Goal: Task Accomplishment & Management: Use online tool/utility

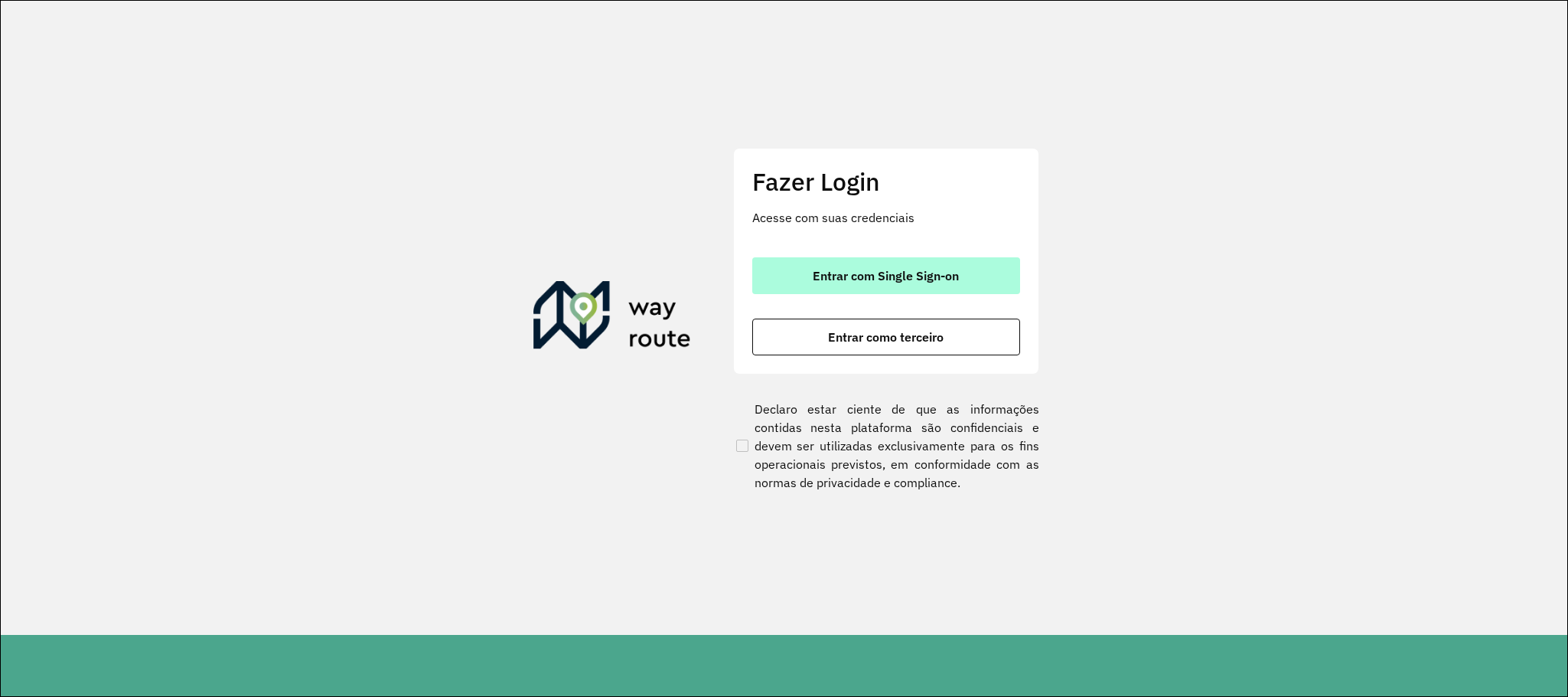
click at [892, 287] on button "Entrar com Single Sign-on" at bounding box center [886, 275] width 267 height 37
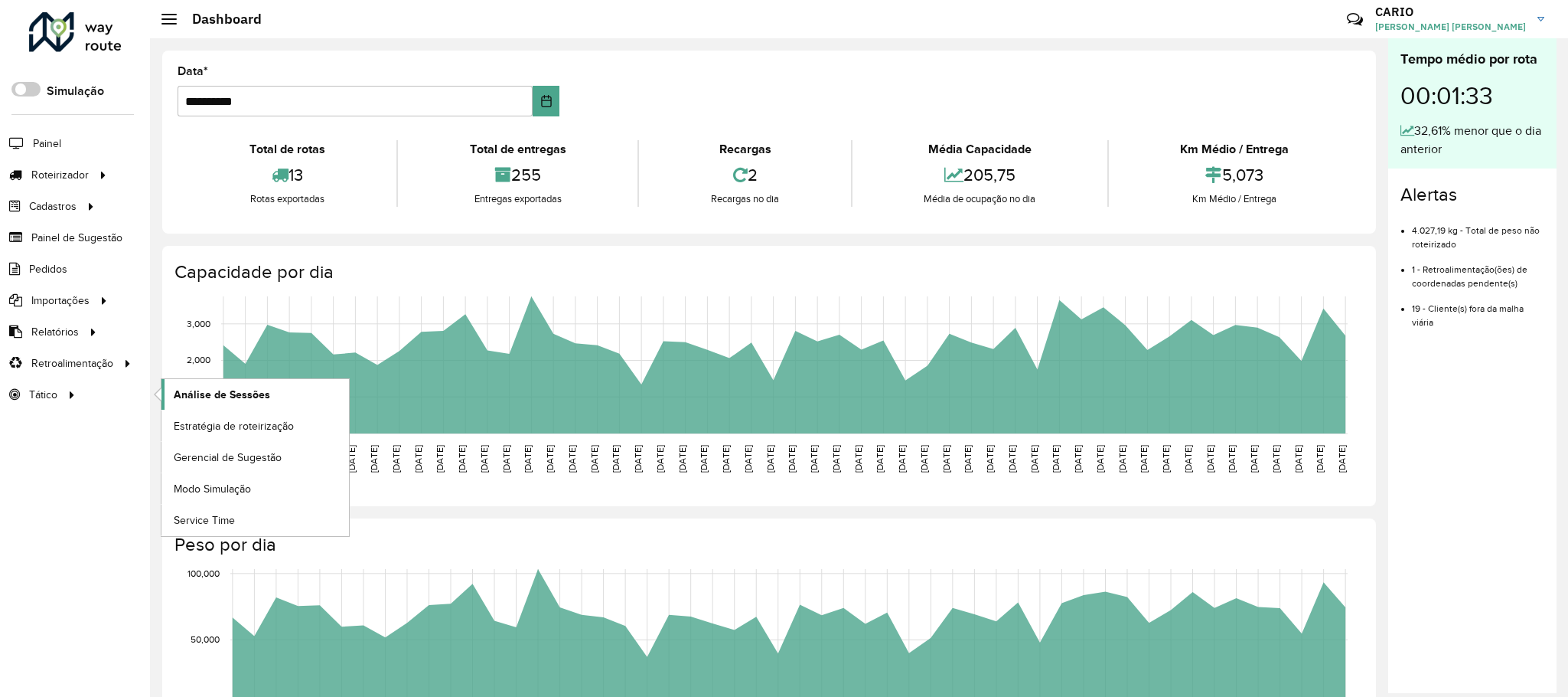
click at [225, 397] on span "Análise de Sessões" at bounding box center [222, 395] width 97 height 16
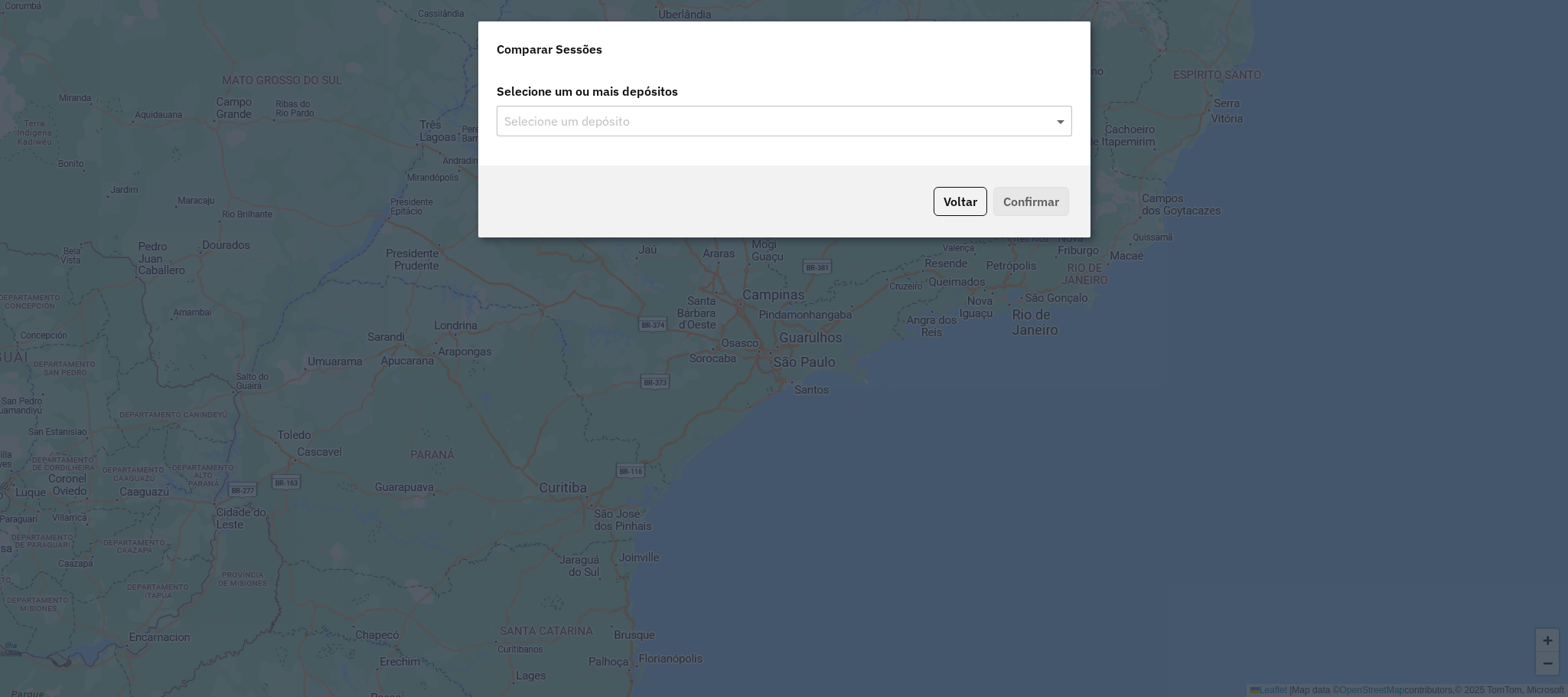
click at [1054, 116] on span at bounding box center [1063, 121] width 19 height 18
click at [1054, 120] on span at bounding box center [1063, 121] width 19 height 18
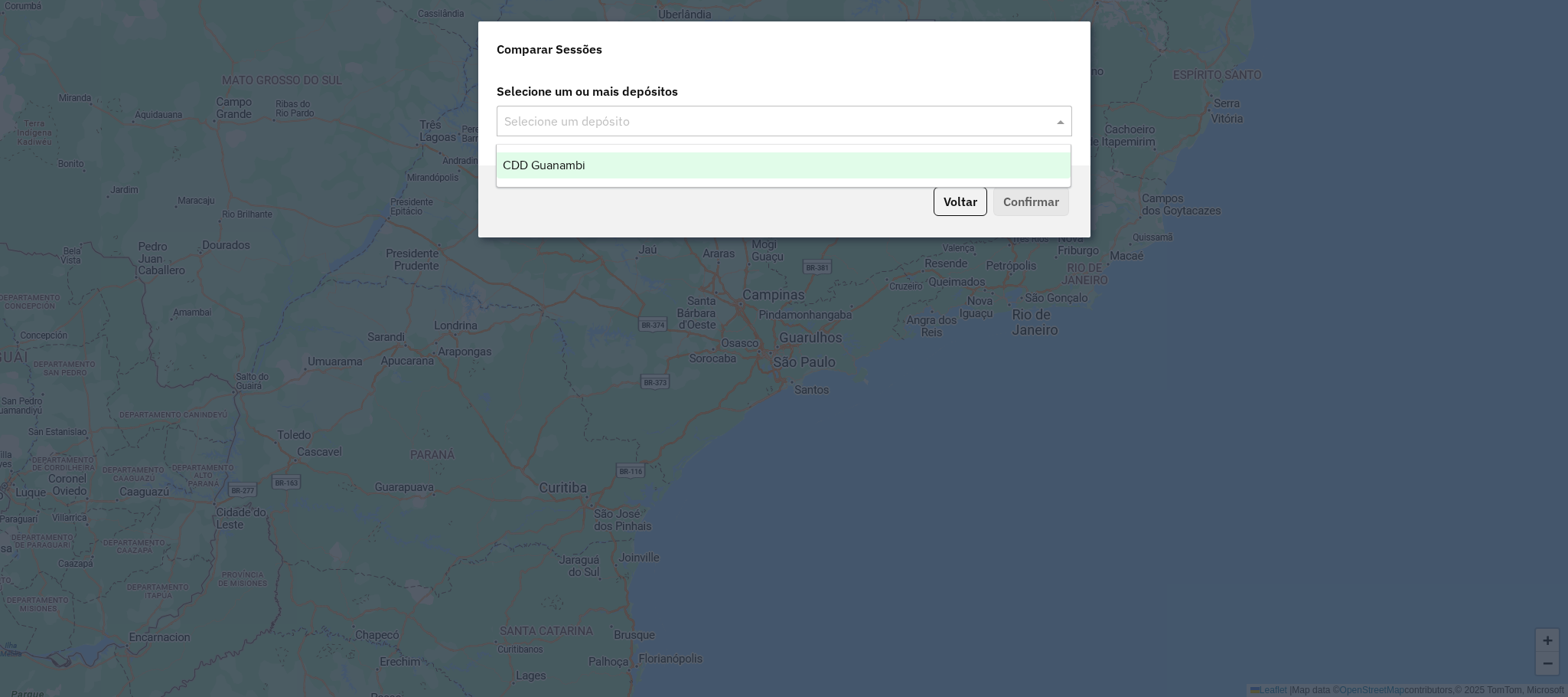
click at [843, 161] on div "CDD Guanambi" at bounding box center [784, 166] width 574 height 26
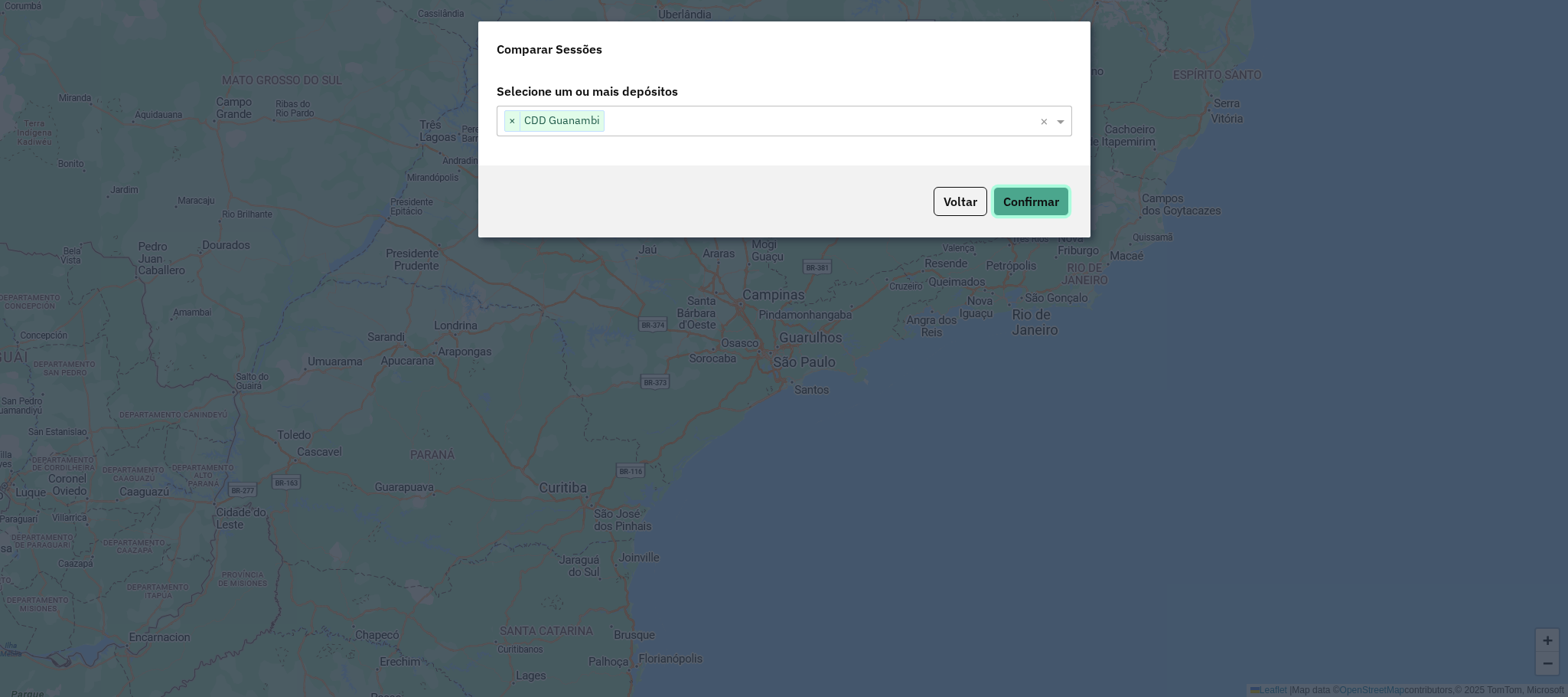
click at [1043, 207] on button "Confirmar" at bounding box center [1031, 201] width 75 height 29
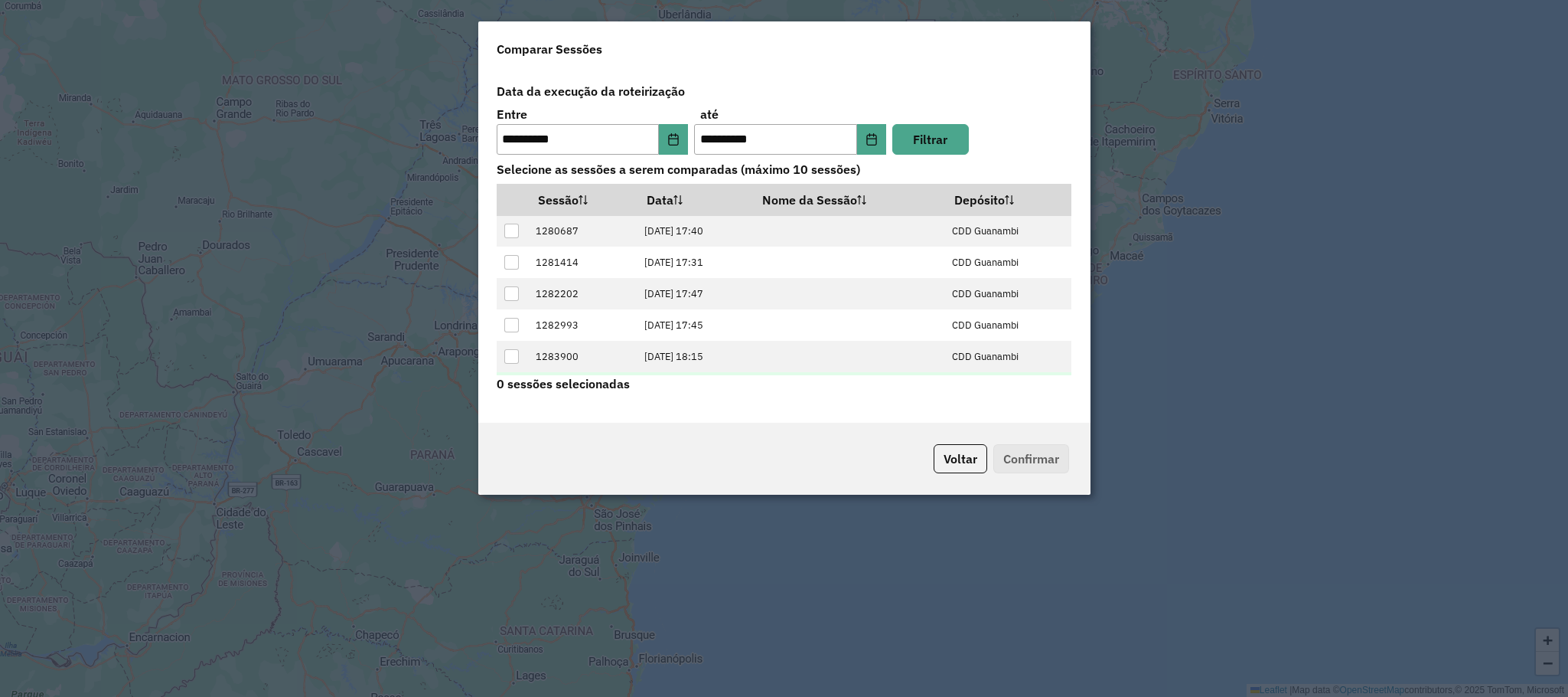
scroll to position [62, 0]
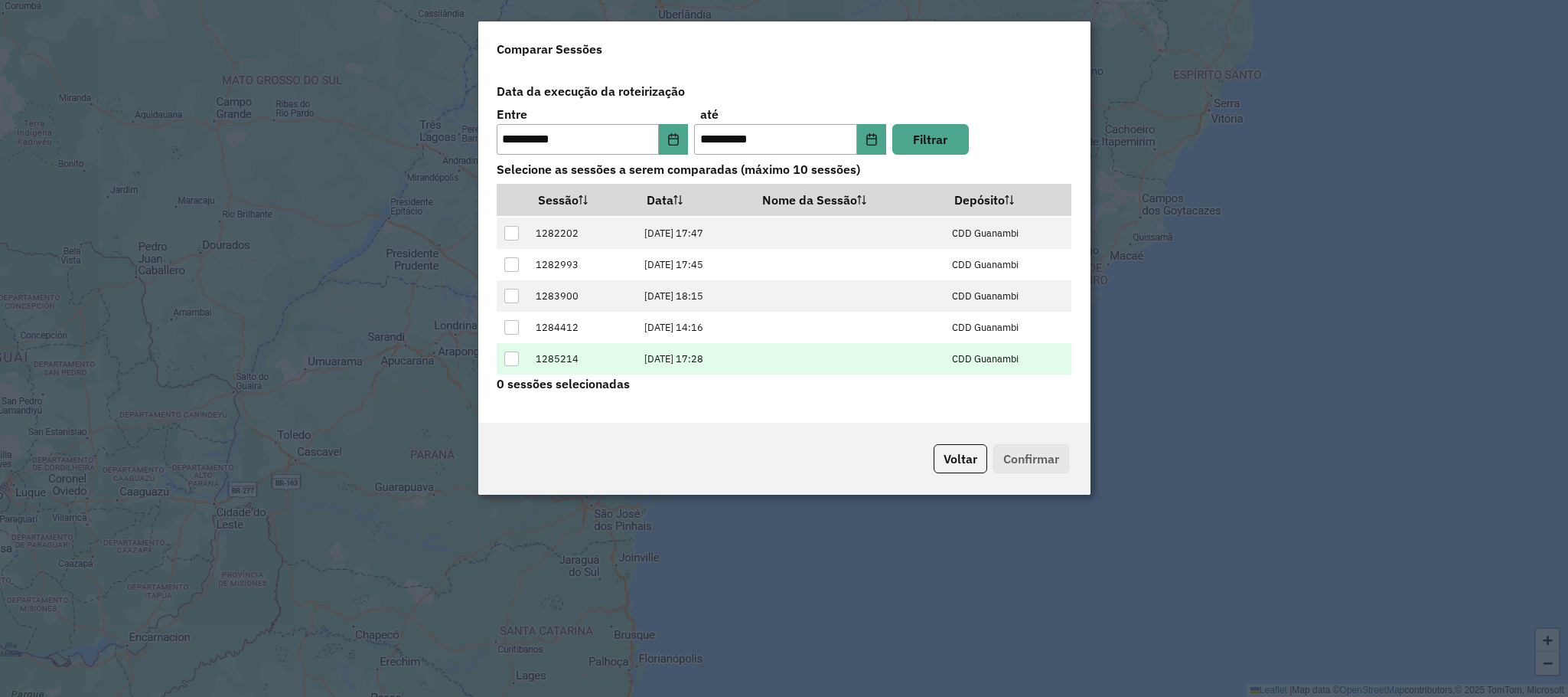
click at [508, 359] on div at bounding box center [512, 359] width 15 height 15
click at [1038, 456] on button "Confirmar" at bounding box center [1031, 458] width 75 height 29
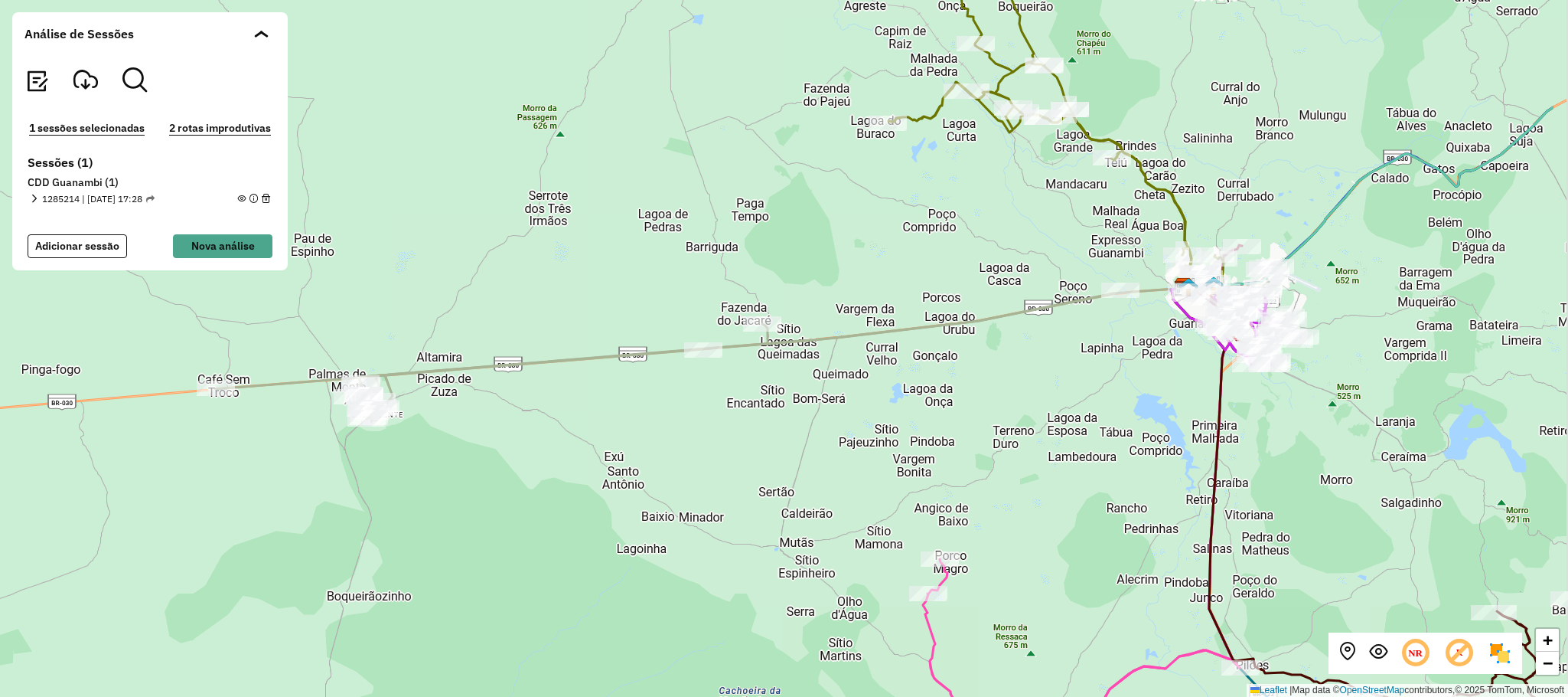
drag, startPoint x: 942, startPoint y: 446, endPoint x: 698, endPoint y: 437, distance: 244.2
click at [699, 437] on div "+ − Leaflet | Map data © OpenStreetMap contributors,© 2025 TomTom, Microsoft" at bounding box center [784, 348] width 1568 height 697
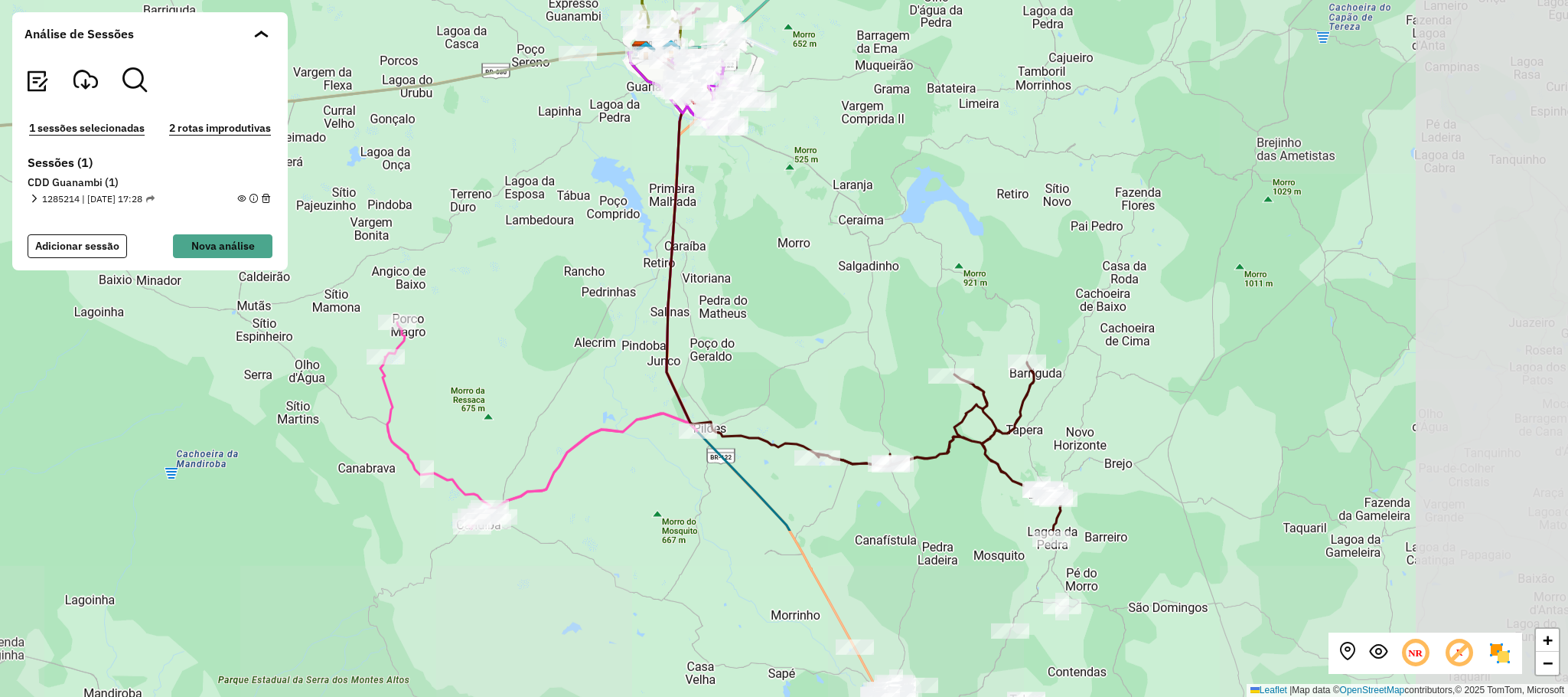
drag, startPoint x: 903, startPoint y: 499, endPoint x: 494, endPoint y: 279, distance: 464.4
click at [494, 278] on div "+ − Leaflet | Map data © OpenStreetMap contributors,© 2025 TomTom, Microsoft" at bounding box center [784, 348] width 1568 height 697
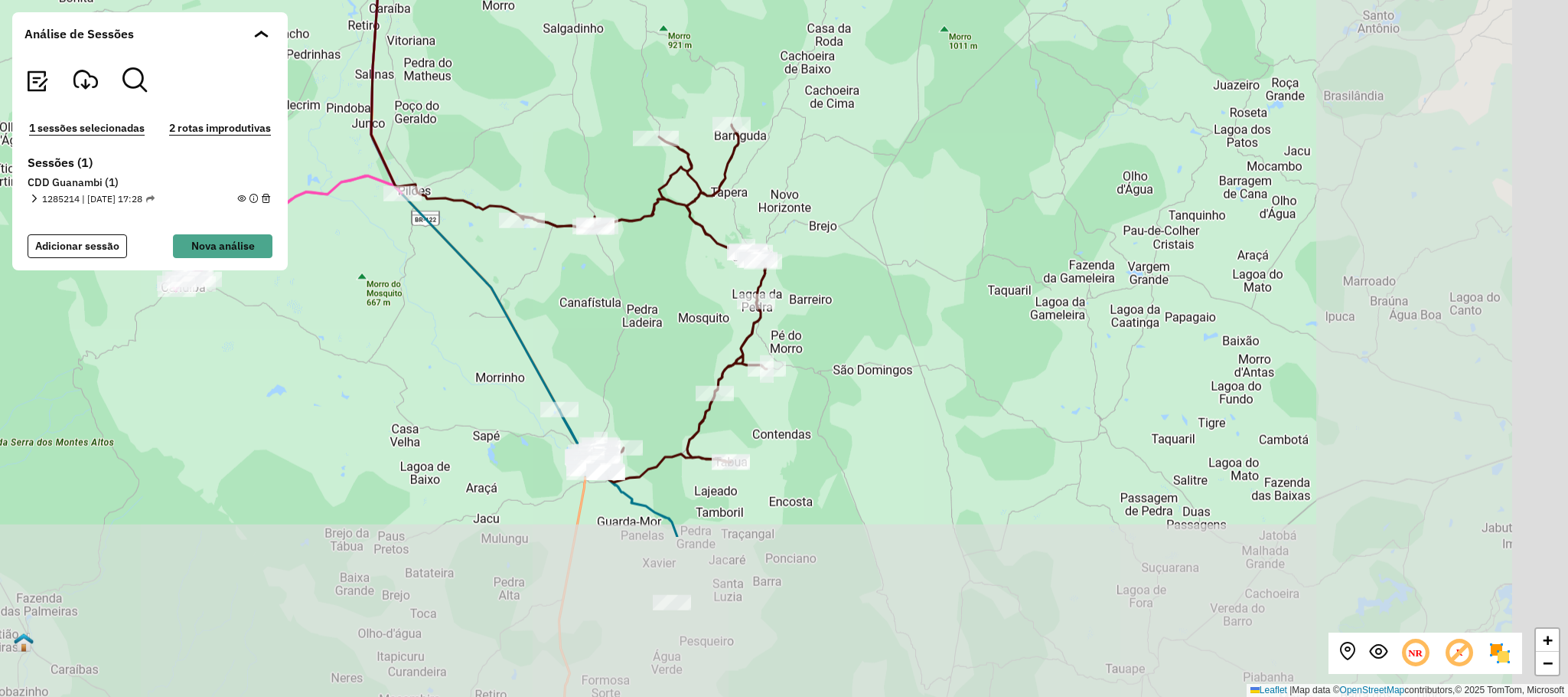
drag, startPoint x: 785, startPoint y: 553, endPoint x: 490, endPoint y: 317, distance: 377.8
click at [490, 317] on div "+ − Leaflet | Map data © OpenStreetMap contributors,© 2025 TomTom, Microsoft" at bounding box center [784, 348] width 1568 height 697
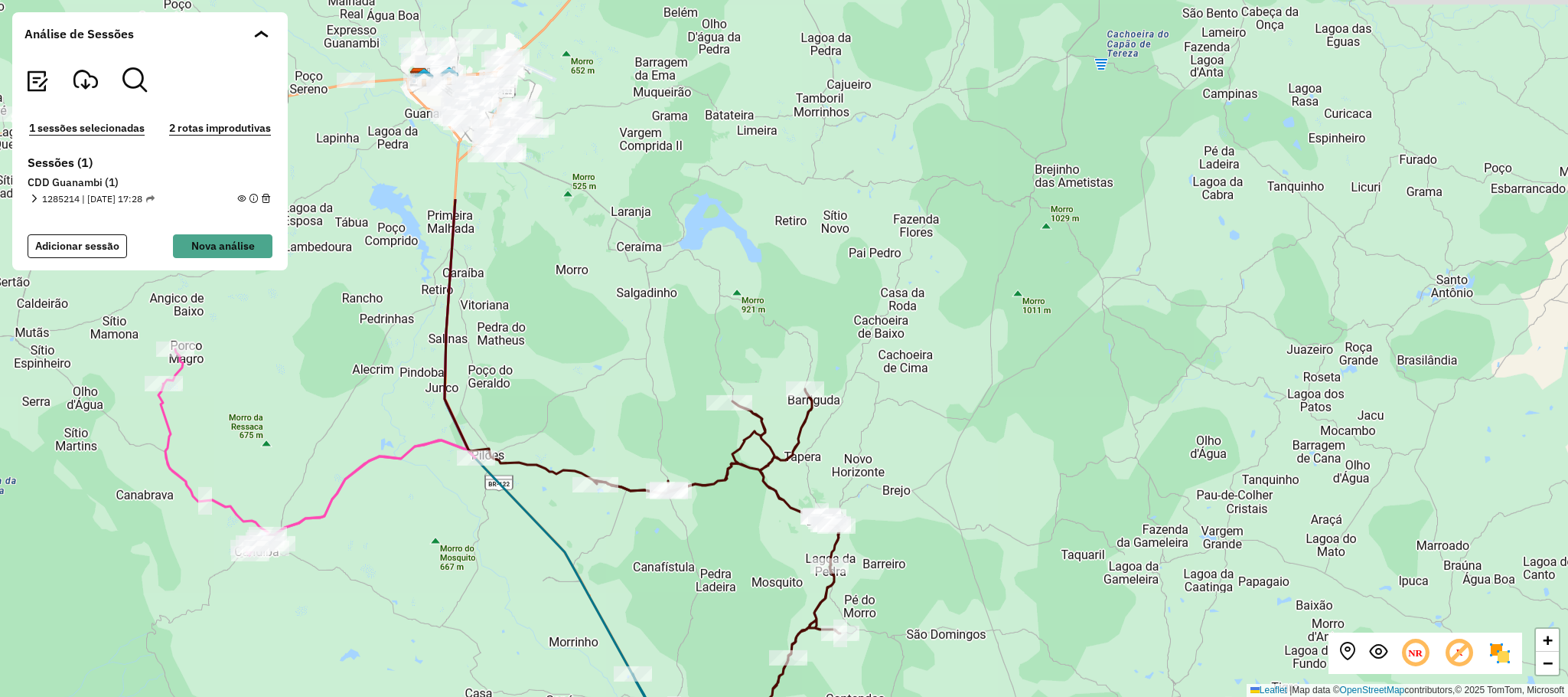
drag, startPoint x: 701, startPoint y: 515, endPoint x: 705, endPoint y: 557, distance: 42.2
click at [726, 589] on div "+ − Leaflet | Map data © OpenStreetMap contributors,© 2025 TomTom, Microsoft" at bounding box center [784, 348] width 1568 height 697
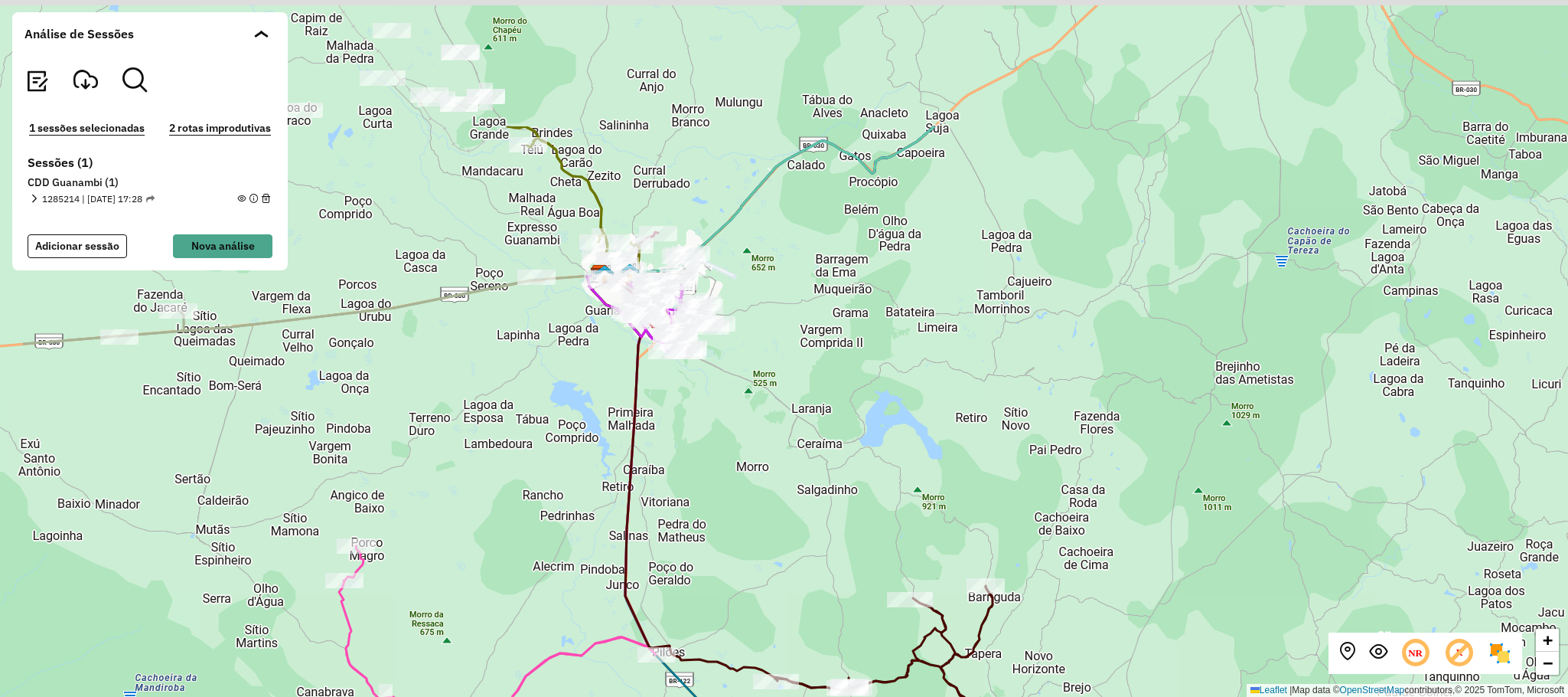
drag, startPoint x: 628, startPoint y: 416, endPoint x: 766, endPoint y: 545, distance: 188.9
click at [783, 573] on div "+ − Leaflet | Map data © OpenStreetMap contributors,© 2025 TomTom, Microsoft" at bounding box center [784, 348] width 1568 height 697
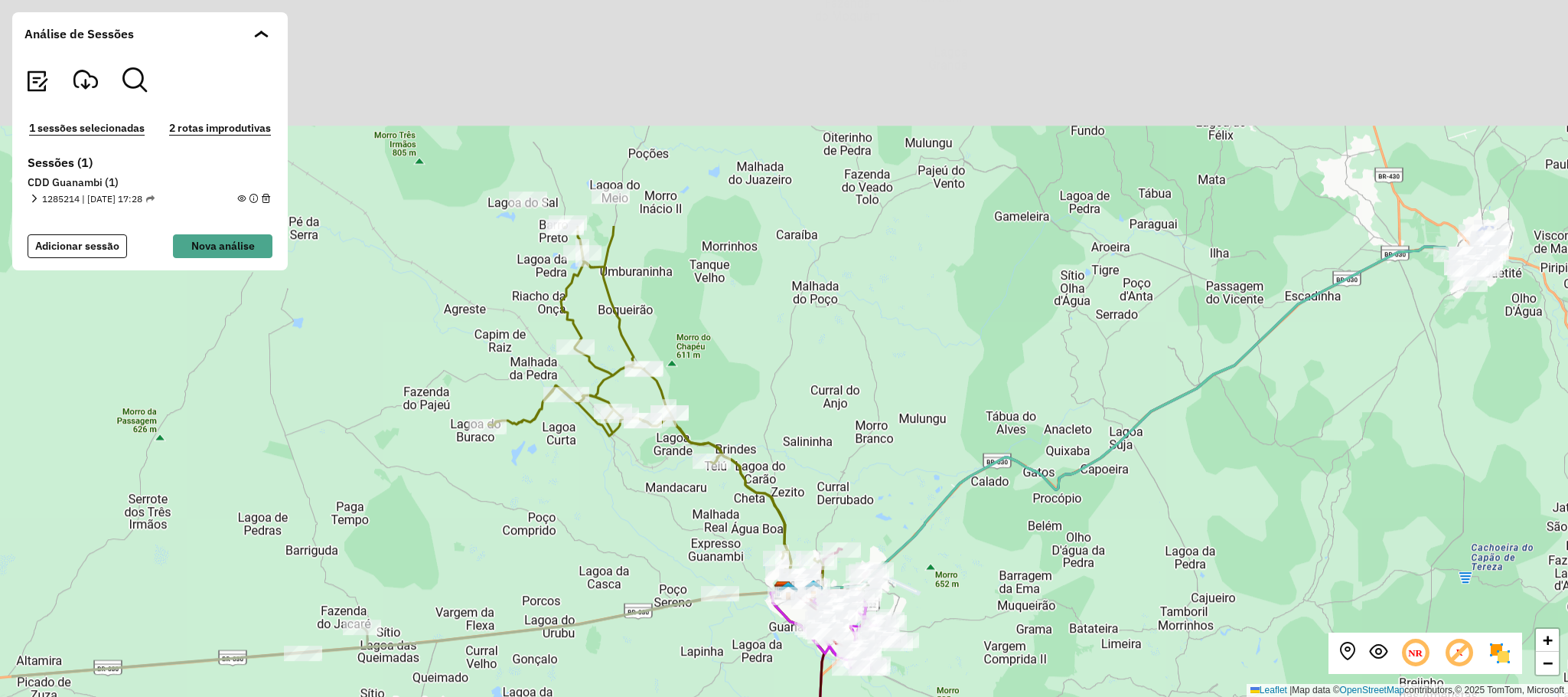
drag, startPoint x: 507, startPoint y: 221, endPoint x: 669, endPoint y: 501, distance: 323.5
click at [669, 501] on div "+ − Leaflet | Map data © OpenStreetMap contributors,© 2025 TomTom, Microsoft" at bounding box center [784, 348] width 1568 height 697
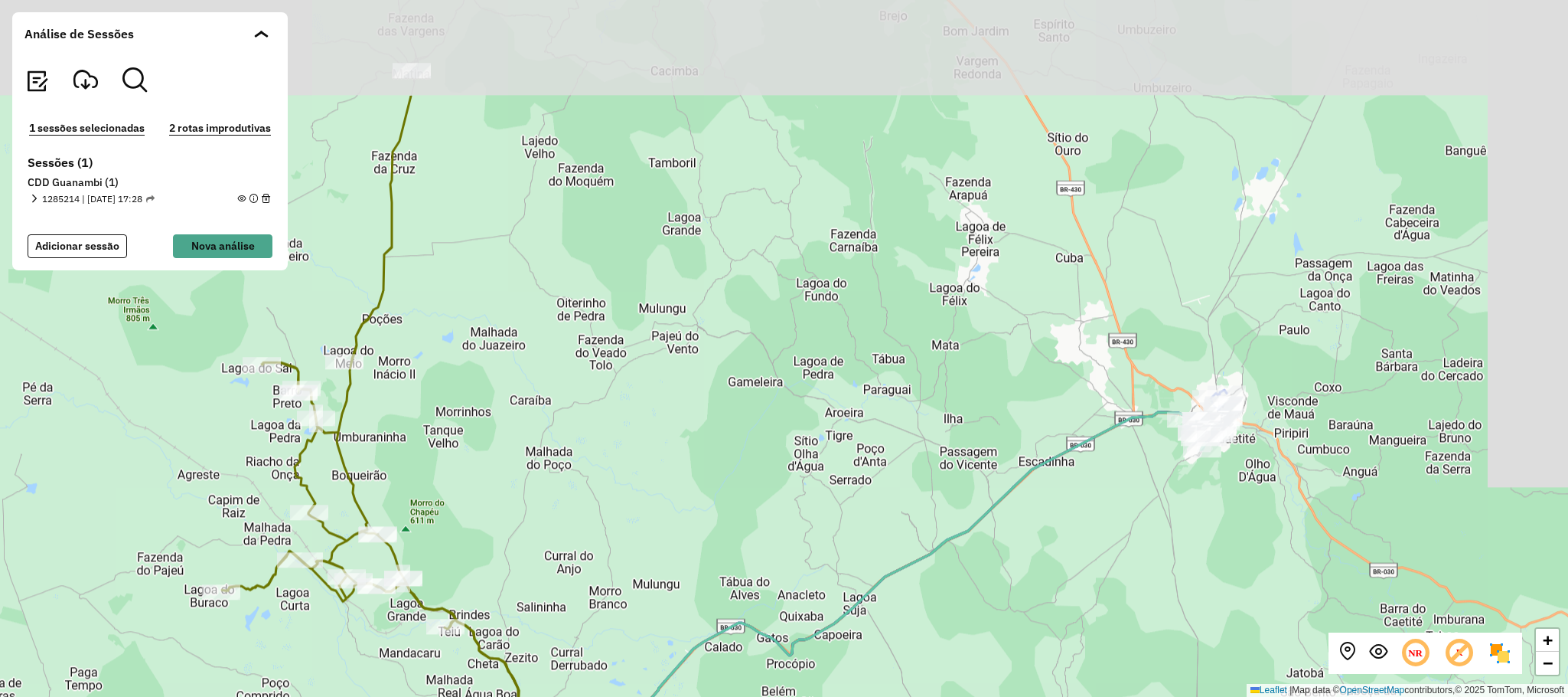
drag, startPoint x: 999, startPoint y: 388, endPoint x: 724, endPoint y: 535, distance: 311.8
click at [724, 535] on div "+ − Leaflet | Map data © OpenStreetMap contributors,© 2025 TomTom, Microsoft" at bounding box center [784, 348] width 1568 height 697
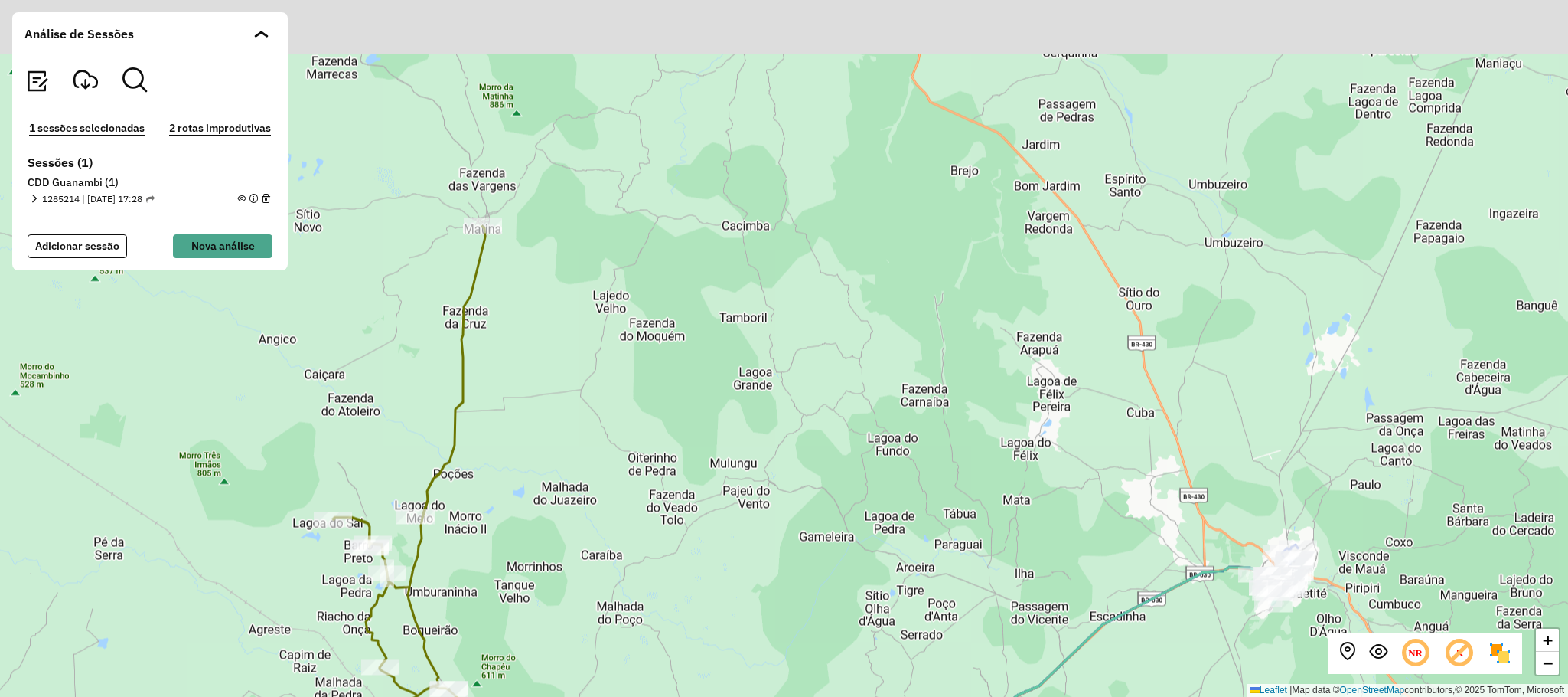
drag, startPoint x: 714, startPoint y: 310, endPoint x: 791, endPoint y: 448, distance: 158.0
click at [791, 448] on div "+ − Leaflet | Map data © OpenStreetMap contributors,© 2025 TomTom, Microsoft" at bounding box center [784, 348] width 1568 height 697
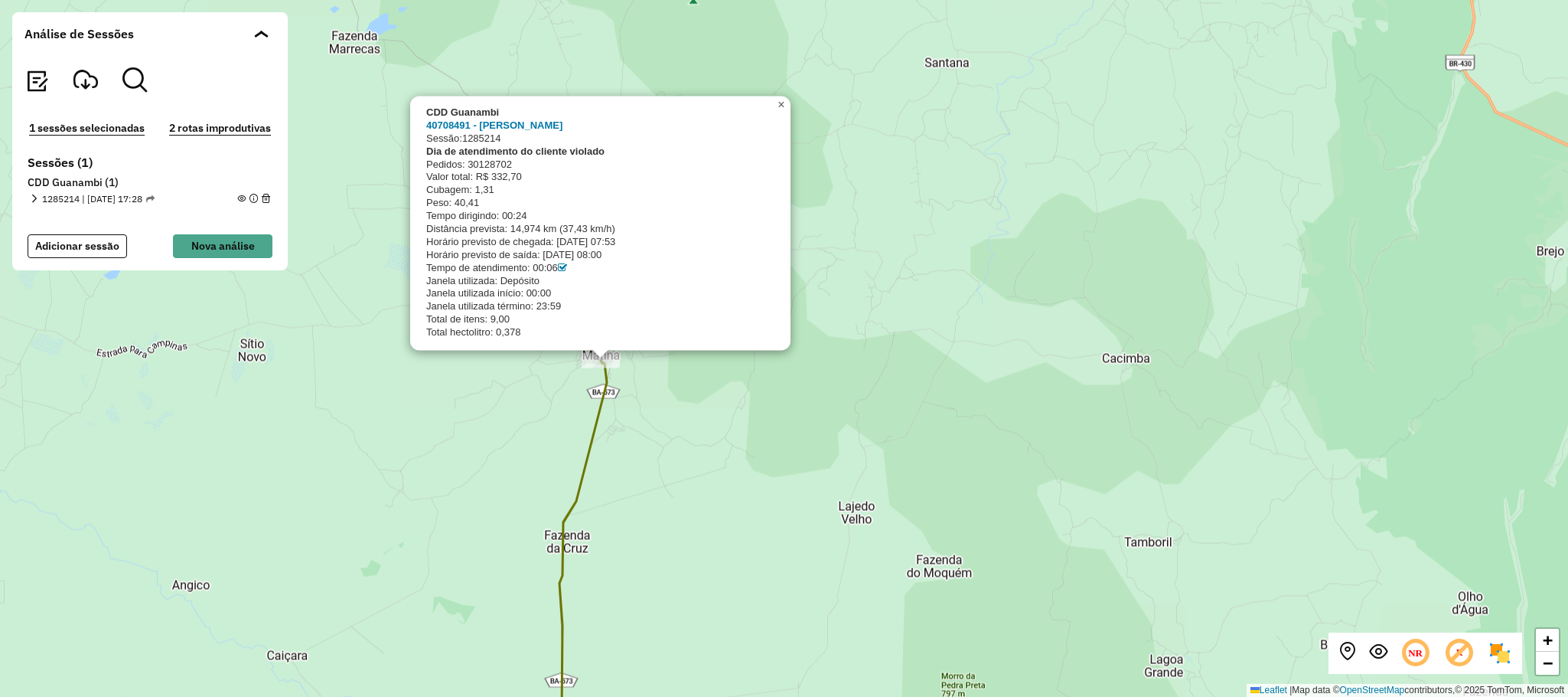
click at [781, 106] on span "×" at bounding box center [781, 104] width 7 height 13
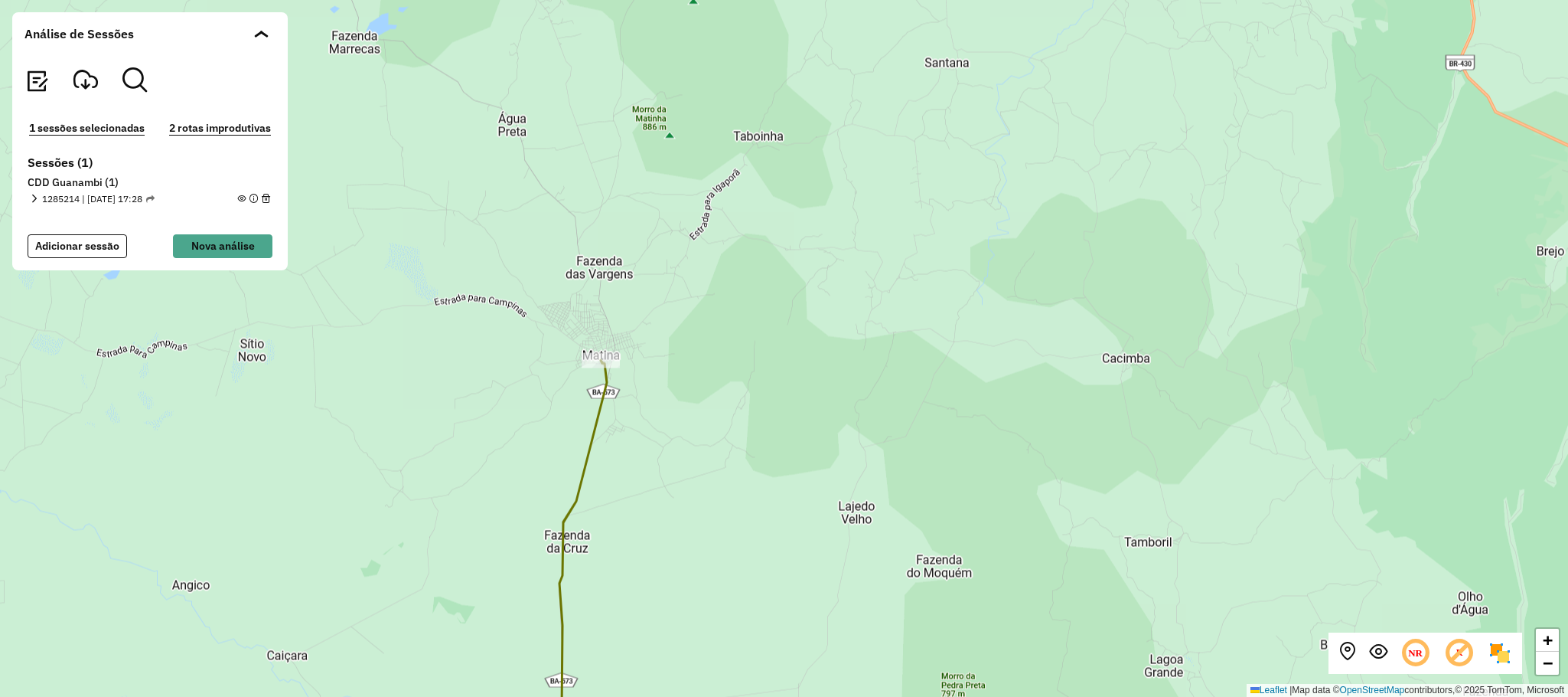
click at [889, 198] on div "+ − Leaflet | Map data © OpenStreetMap contributors,© 2025 TomTom, Microsoft" at bounding box center [784, 348] width 1568 height 697
